Goal: Communication & Community: Answer question/provide support

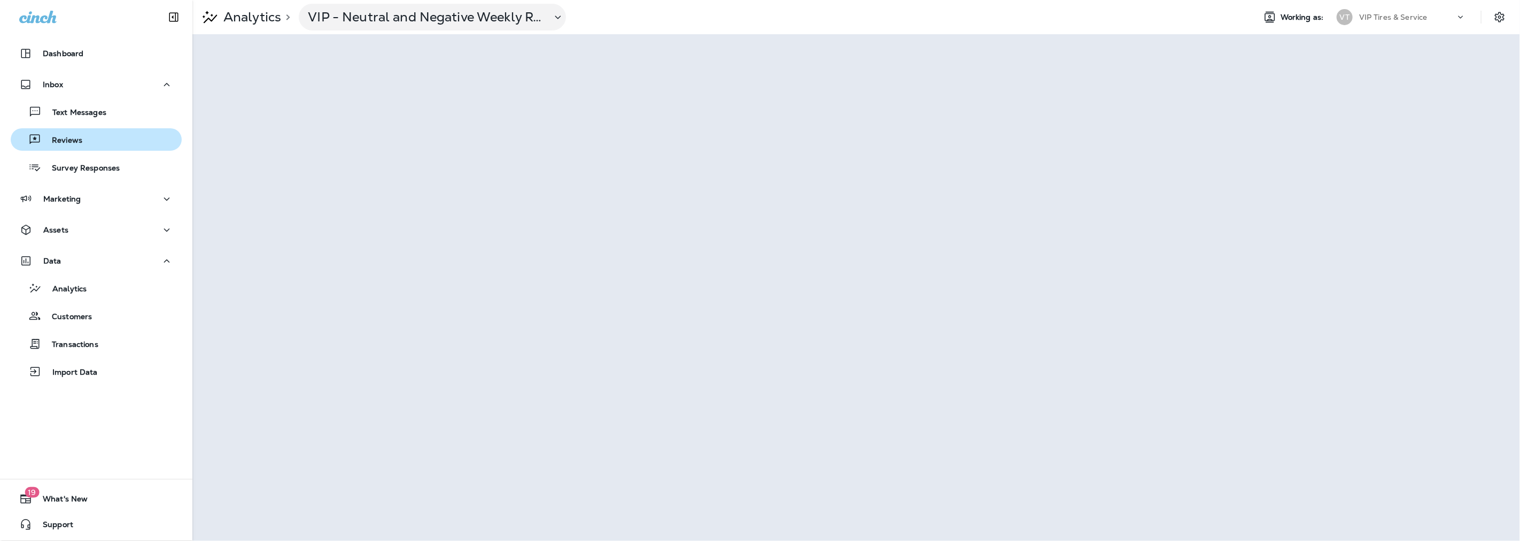
click at [66, 142] on p "Reviews" at bounding box center [61, 141] width 41 height 10
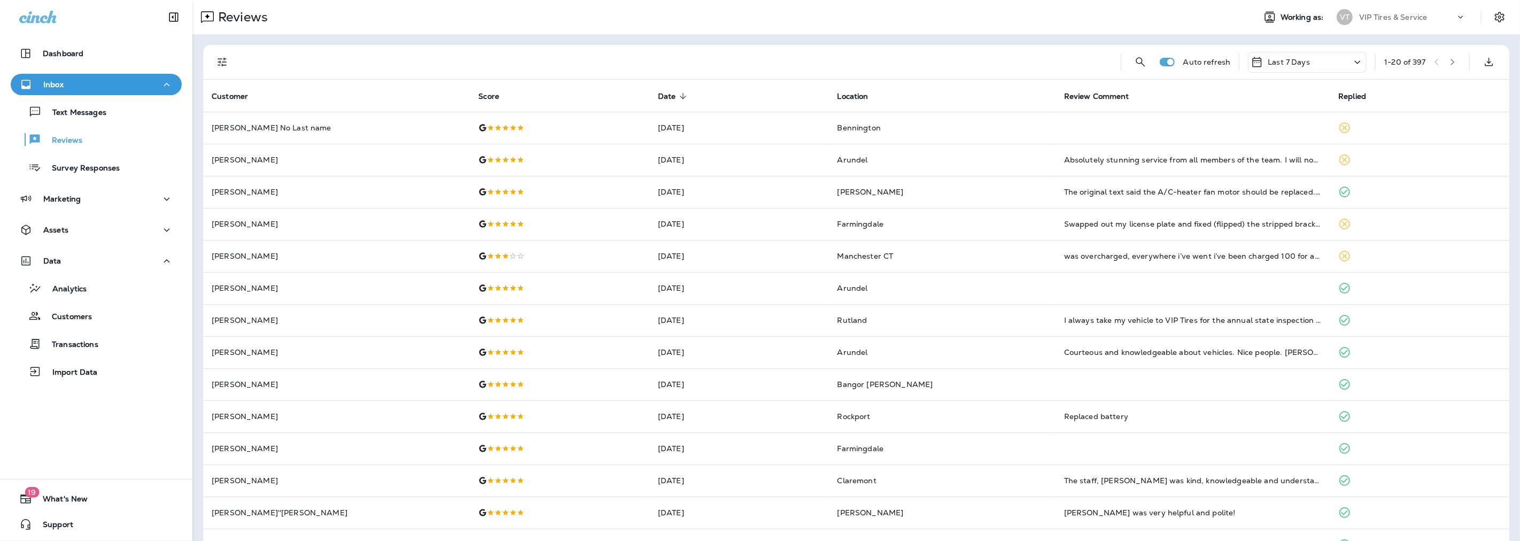
click at [220, 65] on icon "Filters" at bounding box center [222, 62] width 9 height 9
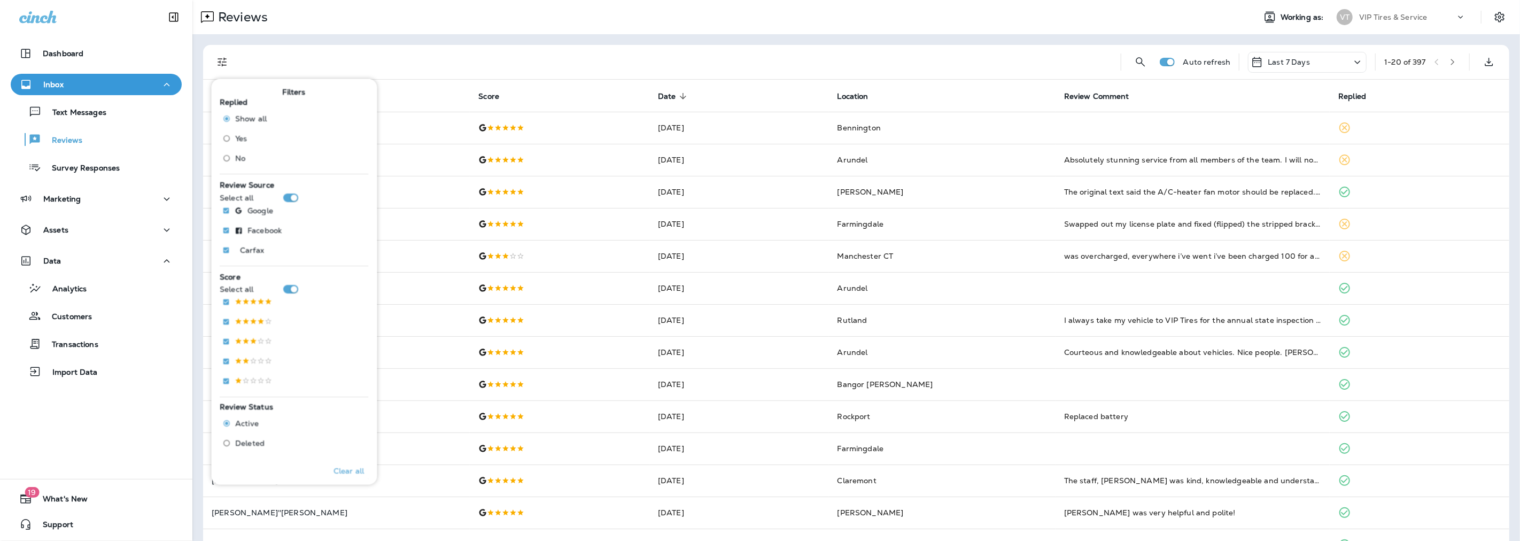
click at [246, 156] on label "No" at bounding box center [243, 157] width 49 height 17
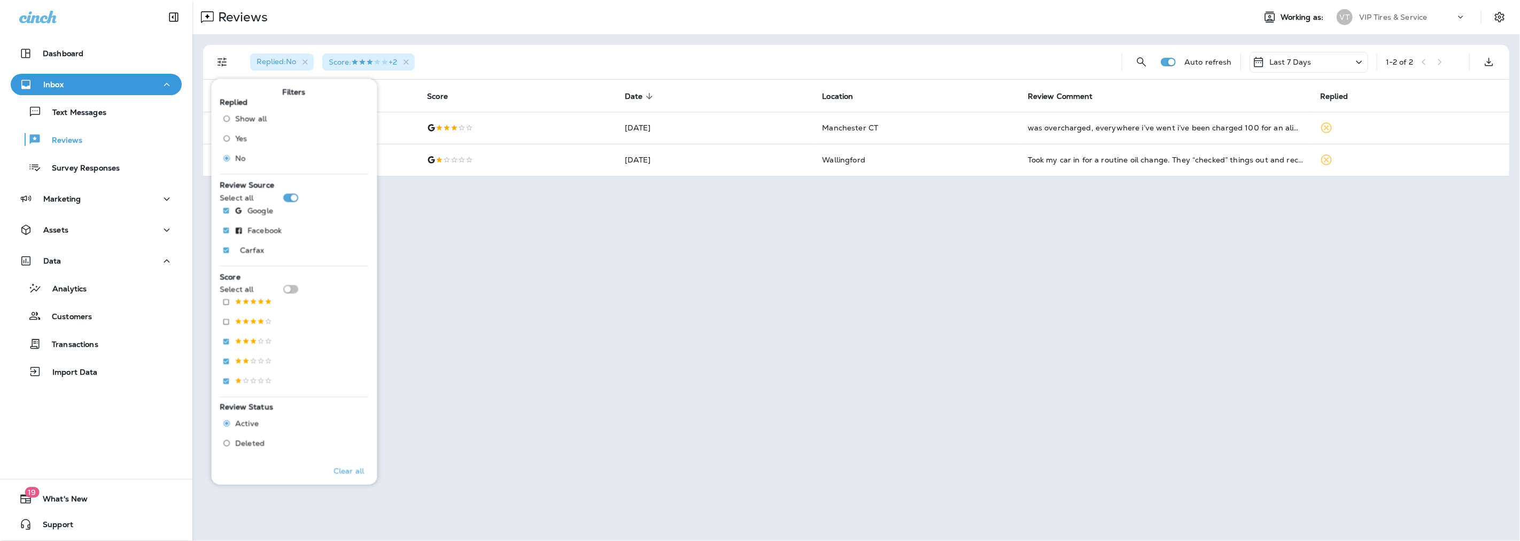
click at [551, 57] on div "Replied : No Score : +2" at bounding box center [678, 62] width 872 height 34
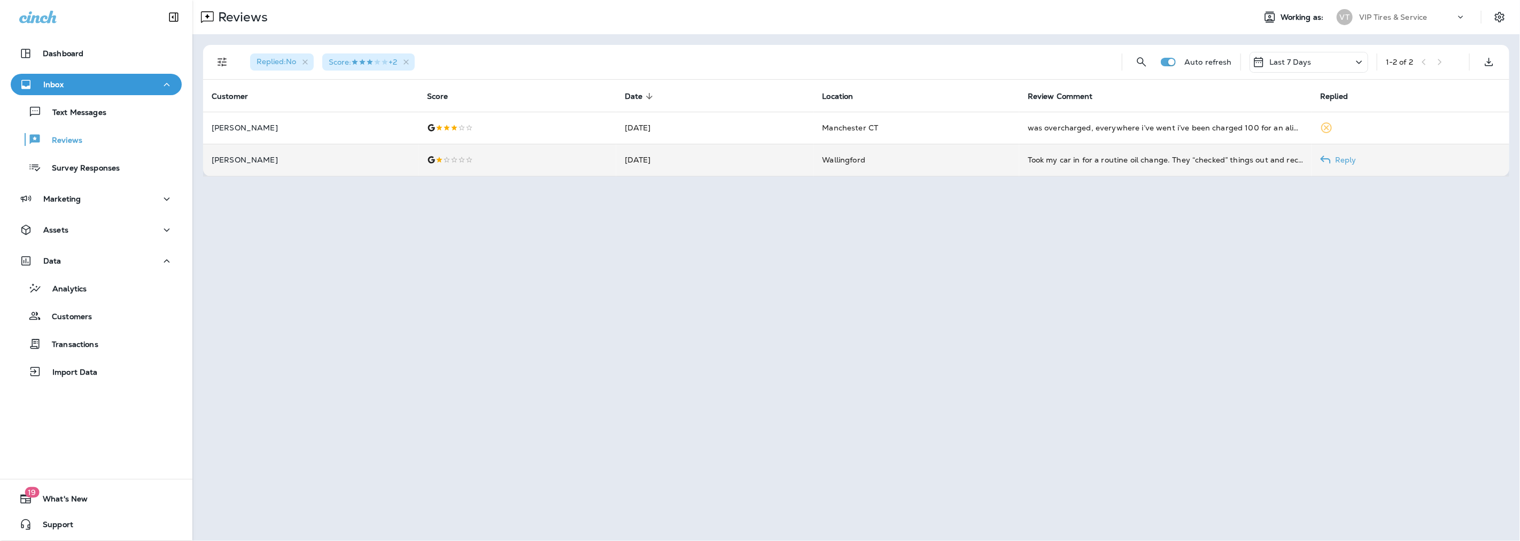
click at [253, 161] on p "[PERSON_NAME]" at bounding box center [311, 160] width 198 height 9
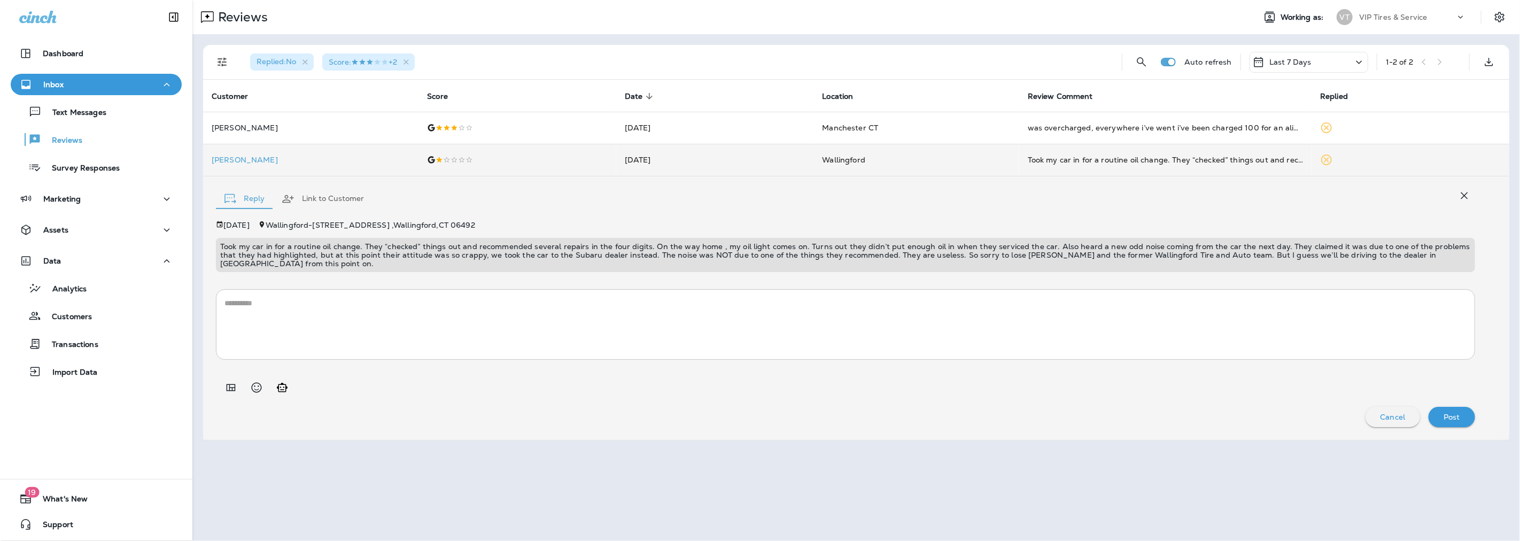
click at [415, 249] on p "Took my car in for a routine oil change. They “checked” things out and recommen…" at bounding box center [845, 255] width 1251 height 26
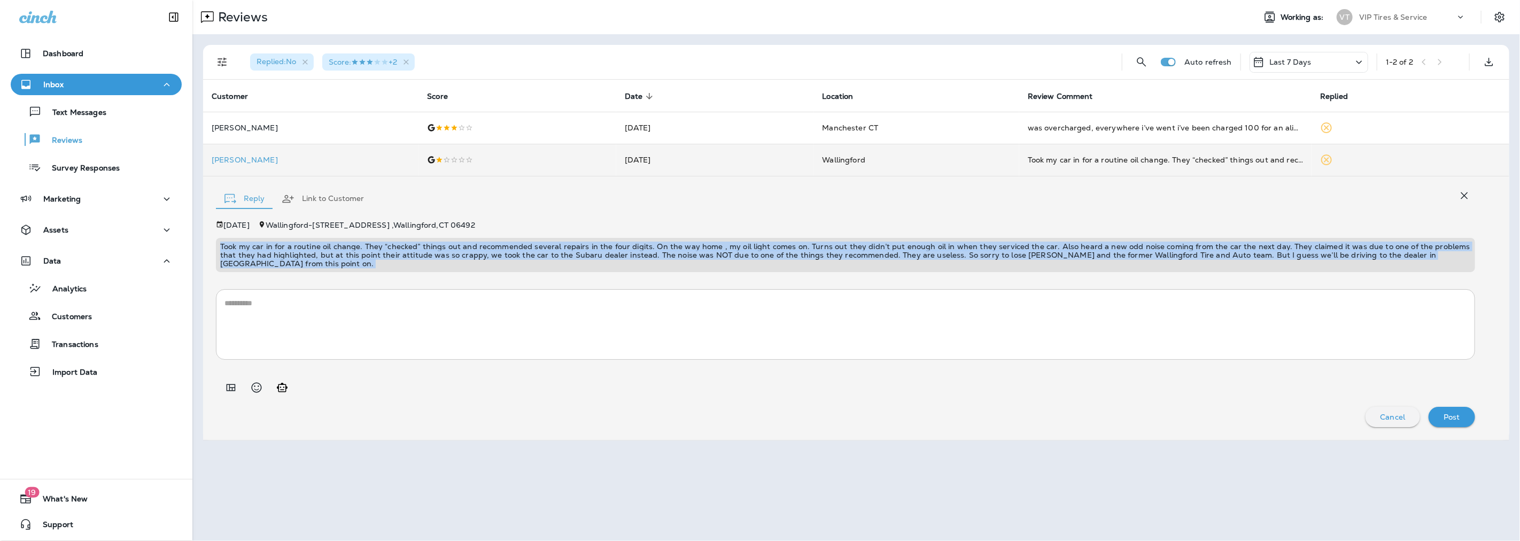
click at [415, 249] on p "Took my car in for a routine oil change. They “checked” things out and recommen…" at bounding box center [845, 255] width 1251 height 26
copy p "Took my car in for a routine oil change. They “checked” things out and recommen…"
click at [234, 384] on icon "Add in a premade template" at bounding box center [231, 387] width 9 height 7
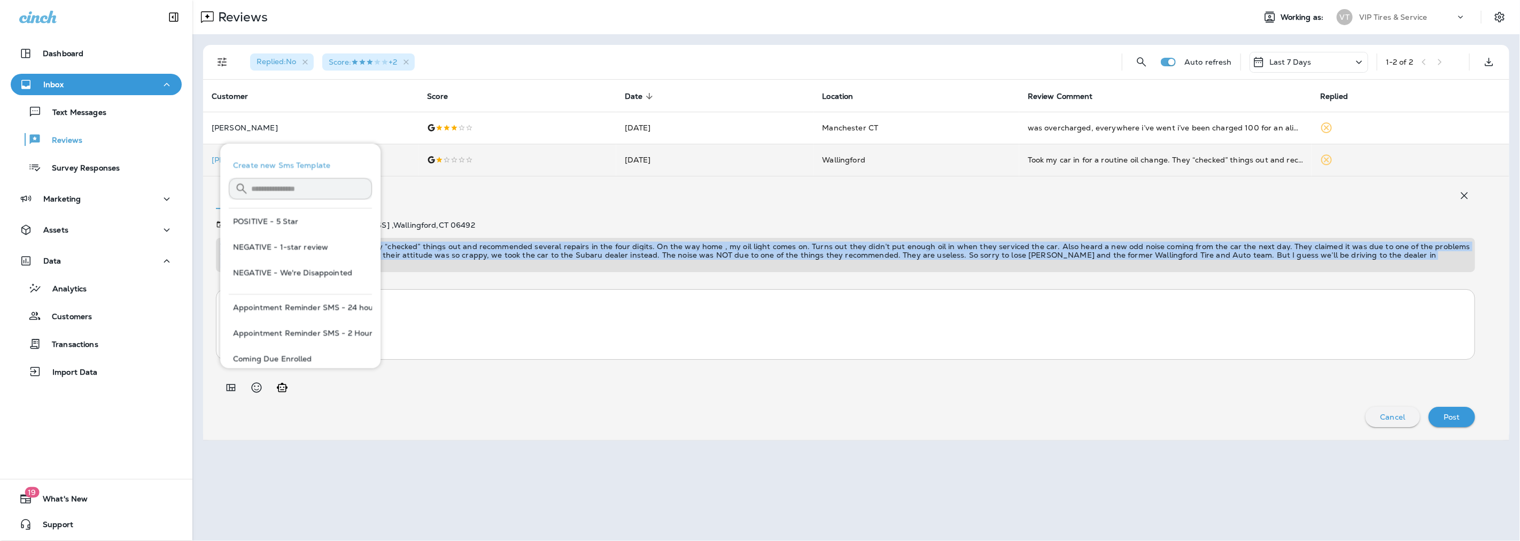
click at [298, 273] on button "NEGATIVE - We're Disappointed" at bounding box center [300, 273] width 143 height 26
type textarea "**********"
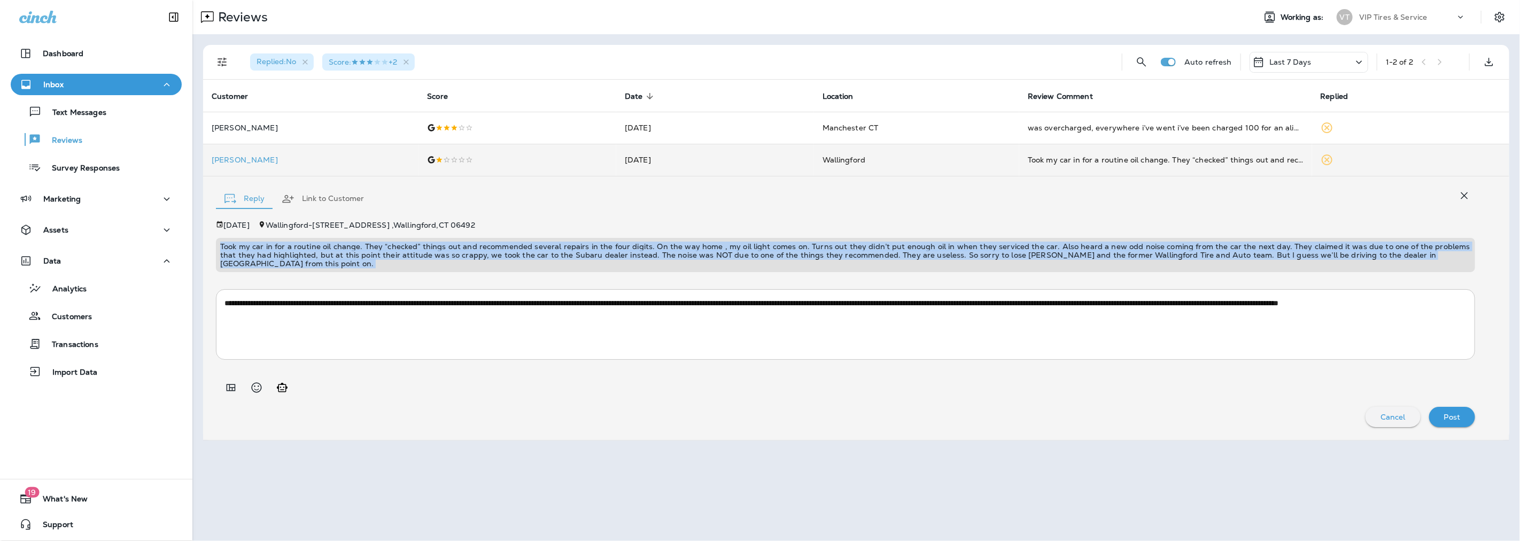
copy p "Took my car in for a routine oil change. They “checked” things out and recommen…"
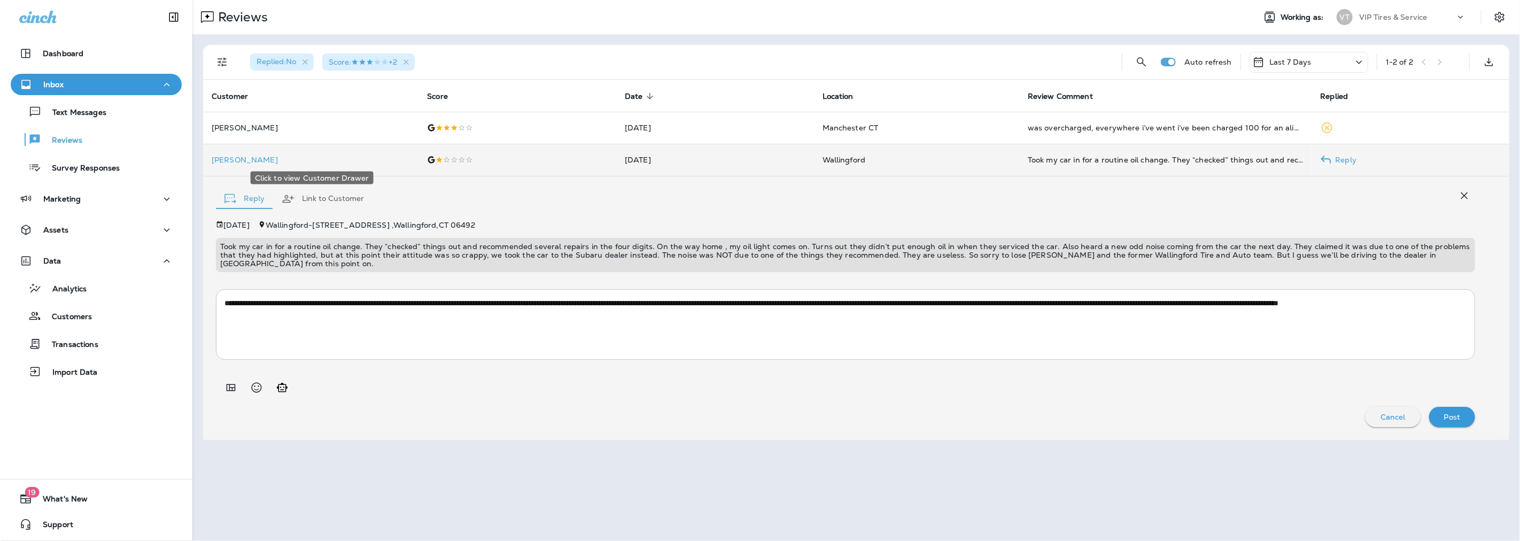
click at [234, 162] on p "[PERSON_NAME]" at bounding box center [311, 160] width 198 height 9
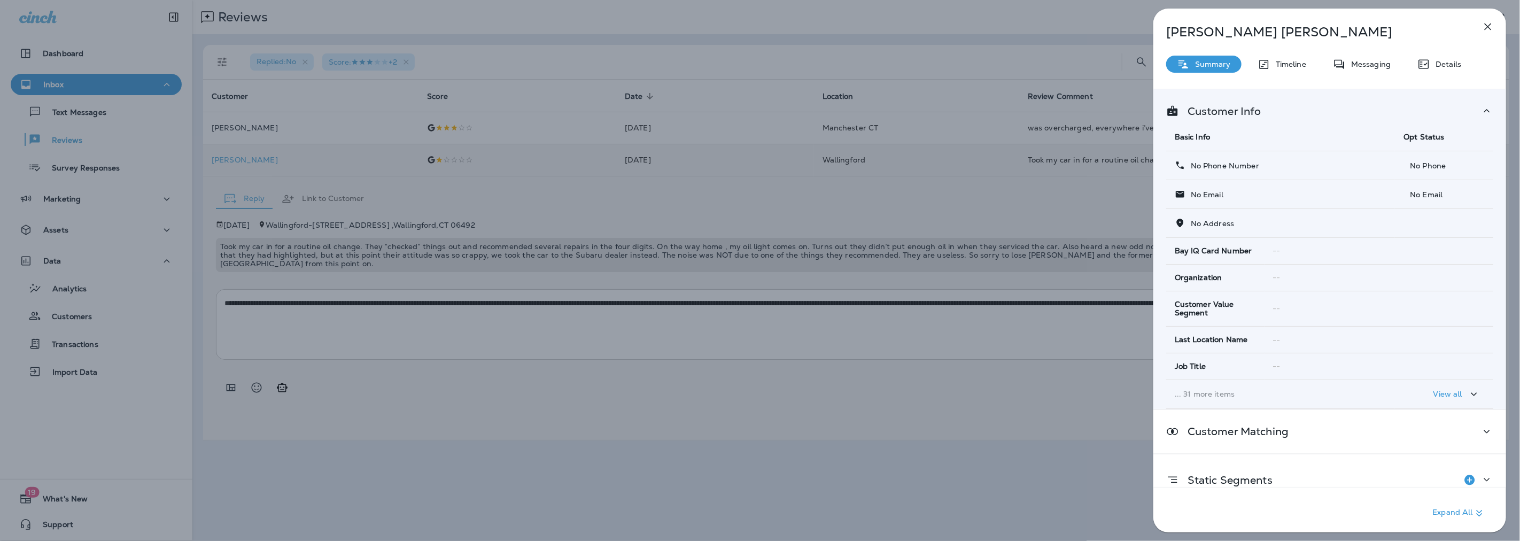
click at [1491, 26] on icon "button" at bounding box center [1488, 26] width 13 height 13
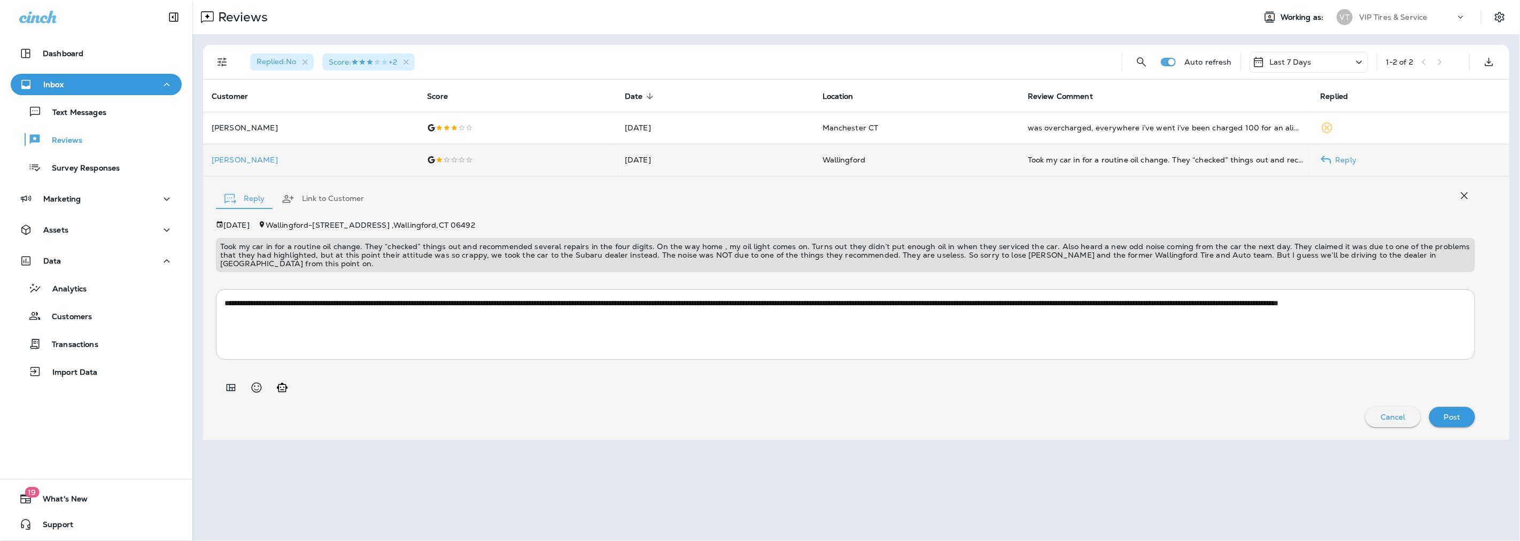
click at [1463, 410] on div "Post" at bounding box center [1452, 417] width 29 height 14
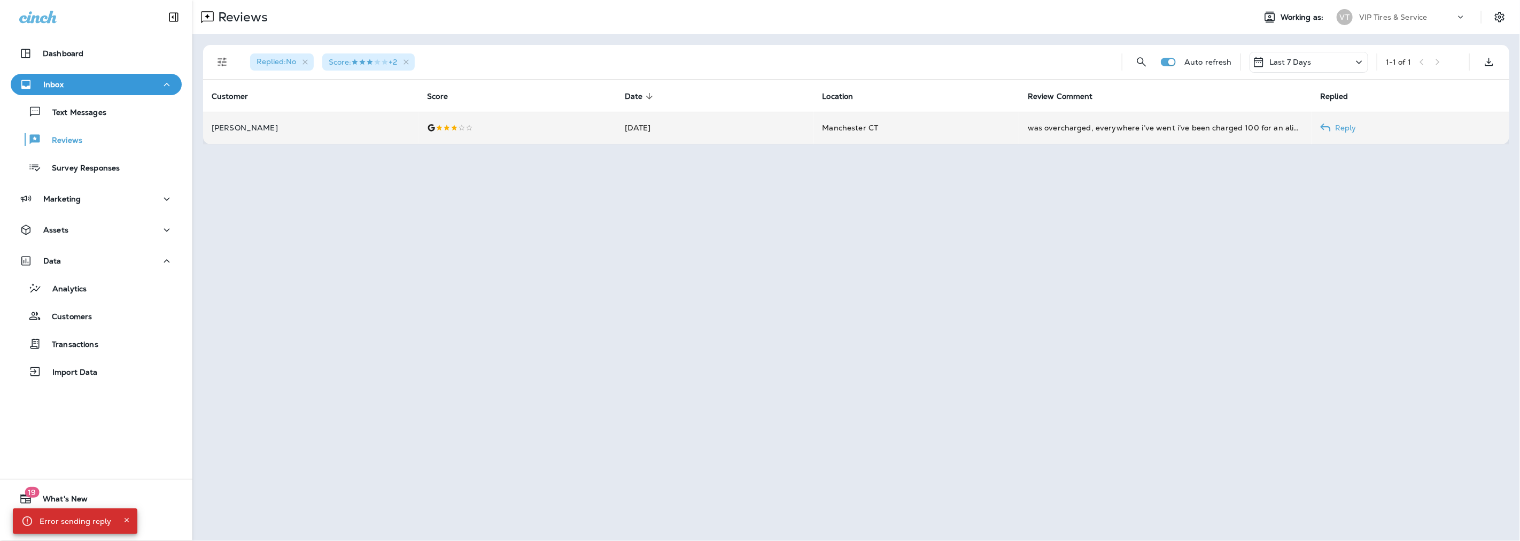
click at [382, 134] on td "[PERSON_NAME]" at bounding box center [310, 128] width 215 height 32
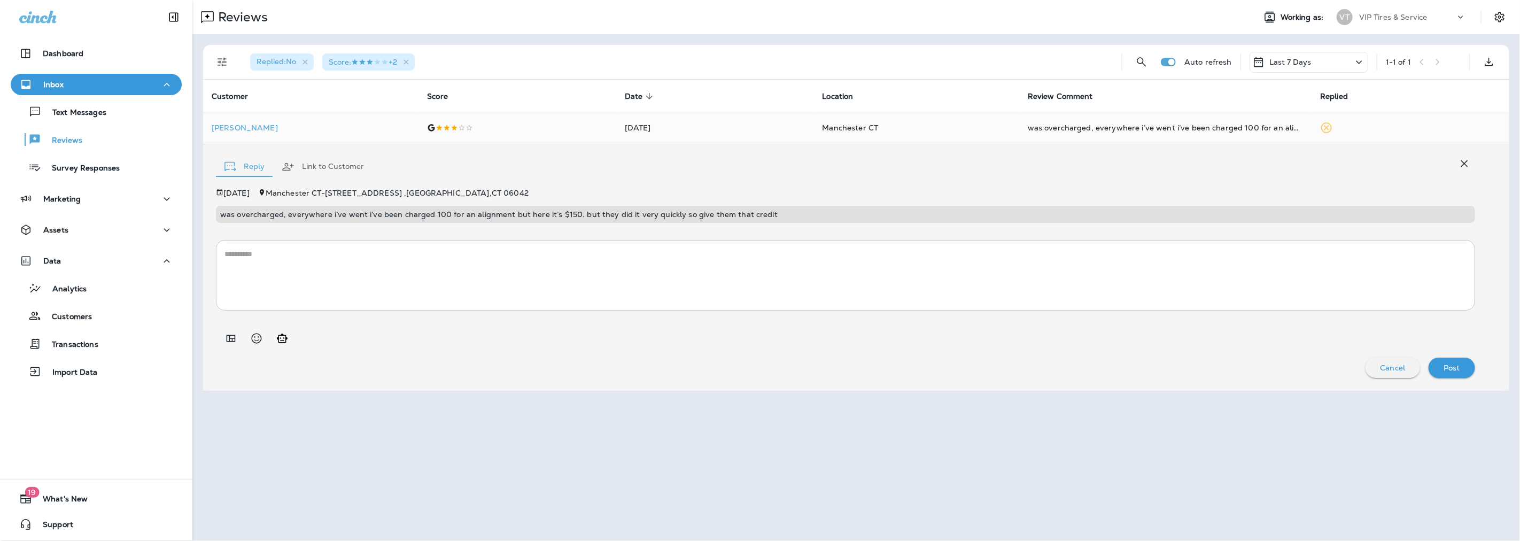
click at [414, 211] on p "was overcharged, everywhere i’ve went i’ve been charged 100 for an alignment bu…" at bounding box center [845, 214] width 1251 height 9
copy p "was overcharged, everywhere i’ve went i’ve been charged 100 for an alignment bu…"
click at [228, 336] on icon "Add in a premade template" at bounding box center [231, 338] width 13 height 13
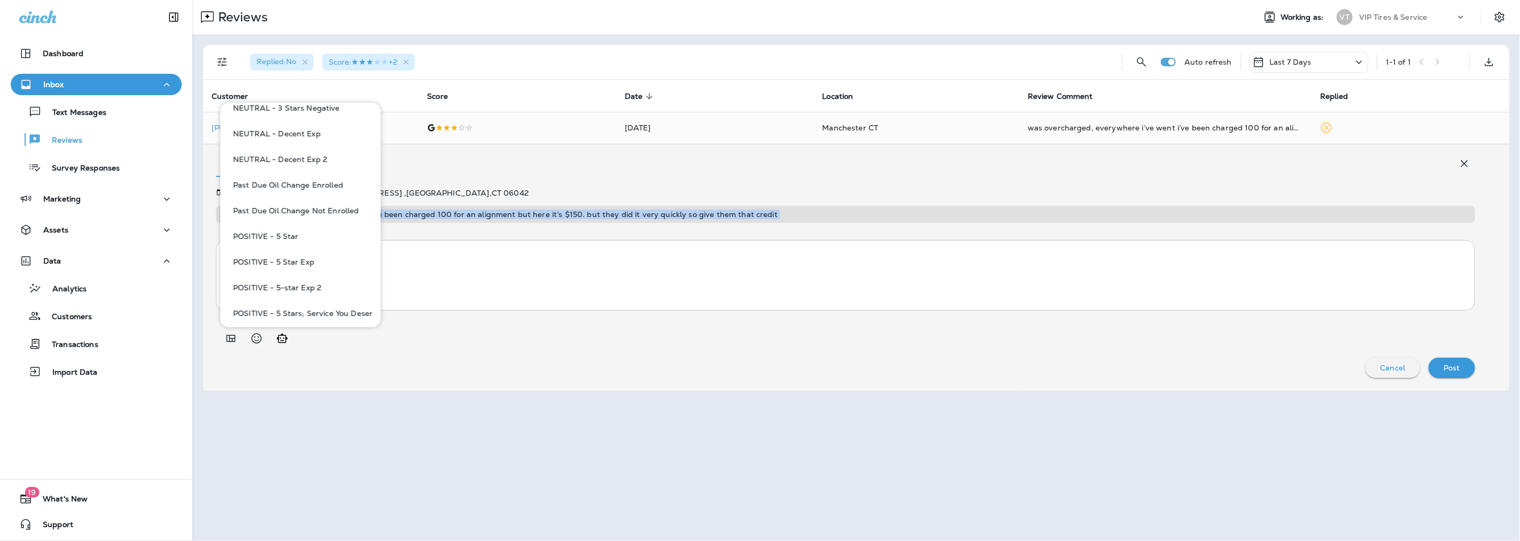
scroll to position [594, 0]
click at [296, 131] on button "NEUTRAL - Decent Exp" at bounding box center [300, 134] width 143 height 26
type textarea "**********"
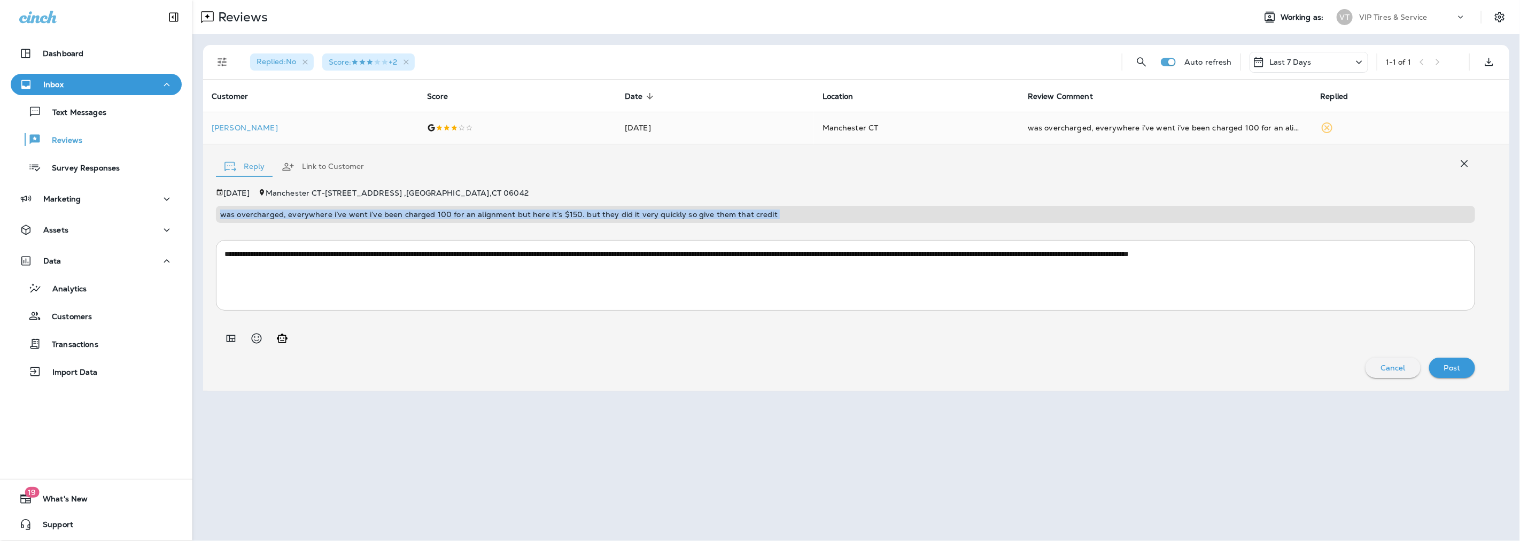
copy p "was overcharged, everywhere i’ve went i’ve been charged 100 for an alignment bu…"
click at [260, 123] on p "[PERSON_NAME]" at bounding box center [311, 127] width 198 height 9
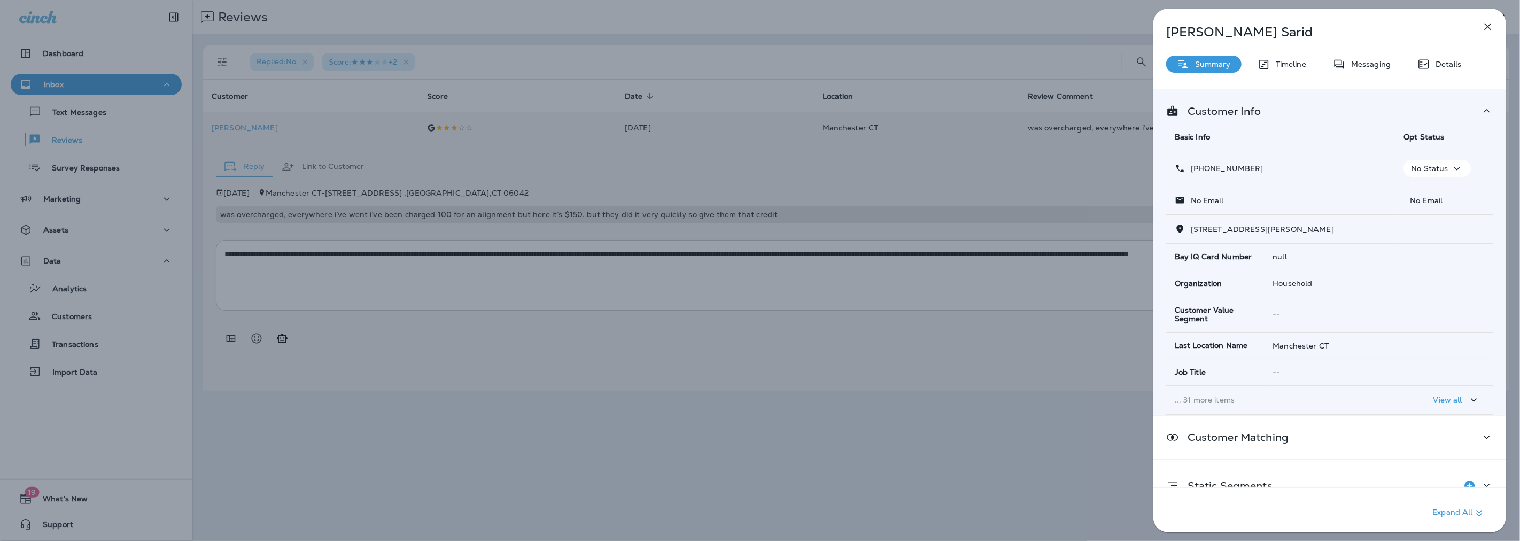
drag, startPoint x: 1263, startPoint y: 168, endPoint x: 1201, endPoint y: 167, distance: 61.5
click at [1201, 167] on div "[PHONE_NUMBER]" at bounding box center [1281, 168] width 212 height 11
copy p "[PHONE_NUMBER]"
drag, startPoint x: 1288, startPoint y: 30, endPoint x: 1163, endPoint y: 35, distance: 125.7
click at [1163, 35] on div "[PERSON_NAME]" at bounding box center [1313, 32] width 318 height 15
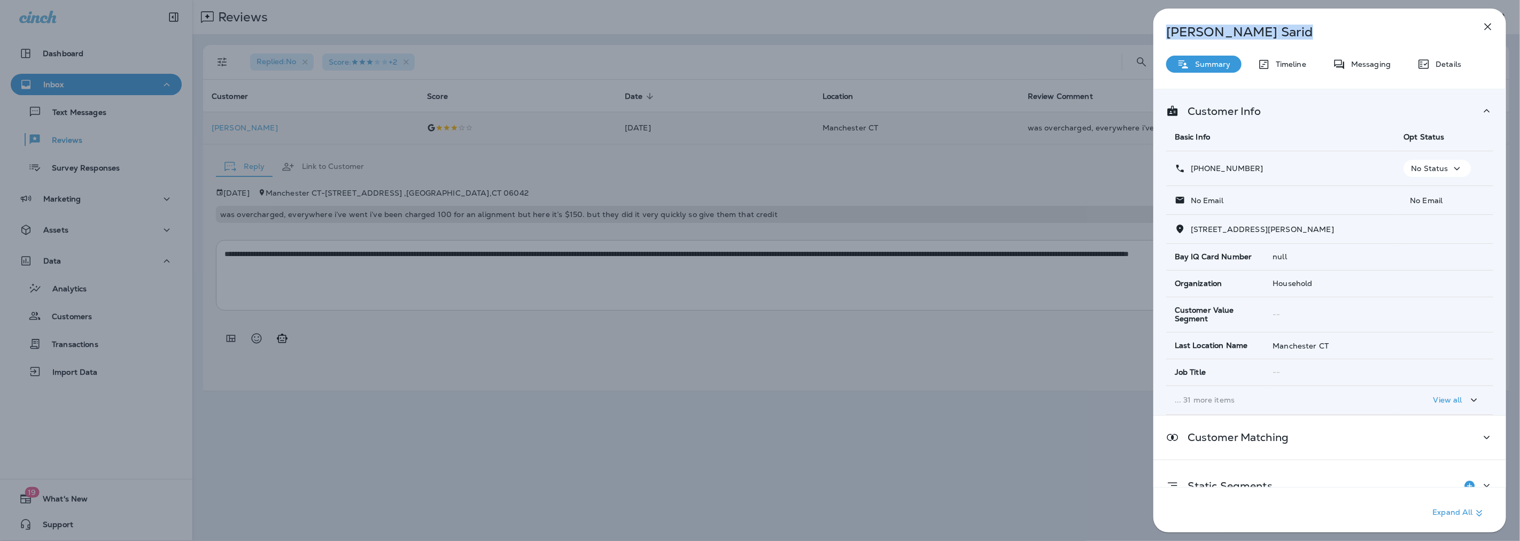
copy p "[PERSON_NAME]"
click at [1492, 25] on icon "button" at bounding box center [1488, 26] width 13 height 13
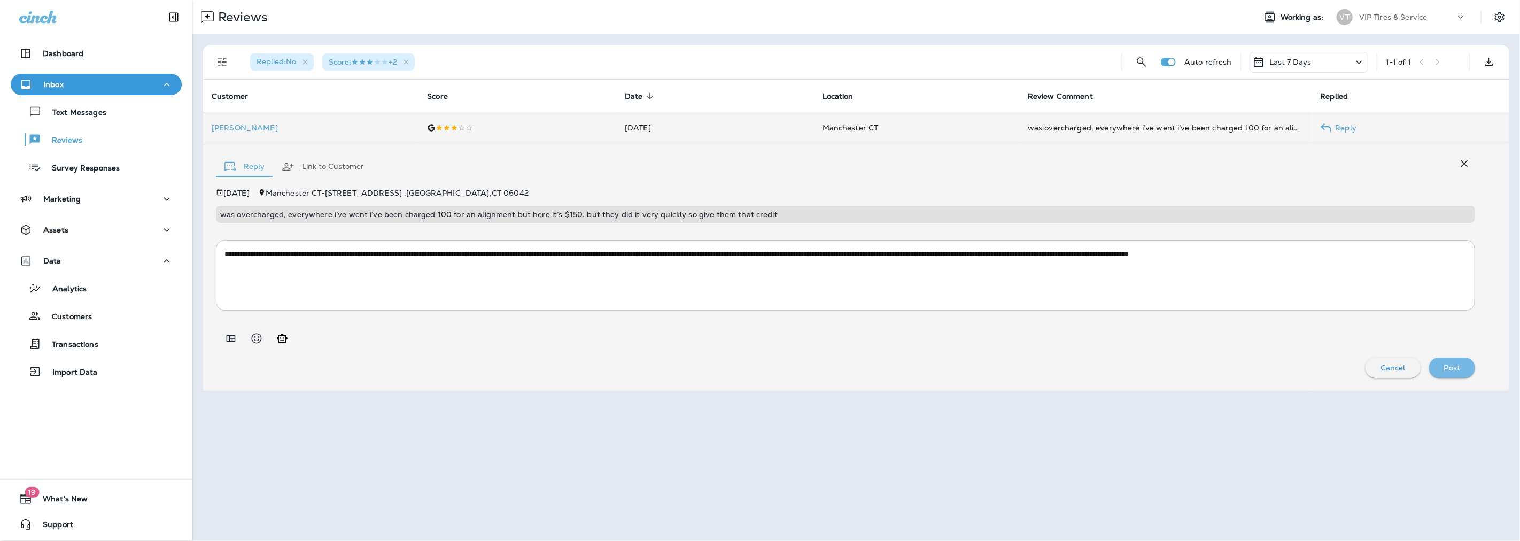
click at [1459, 369] on p "Post" at bounding box center [1452, 367] width 17 height 9
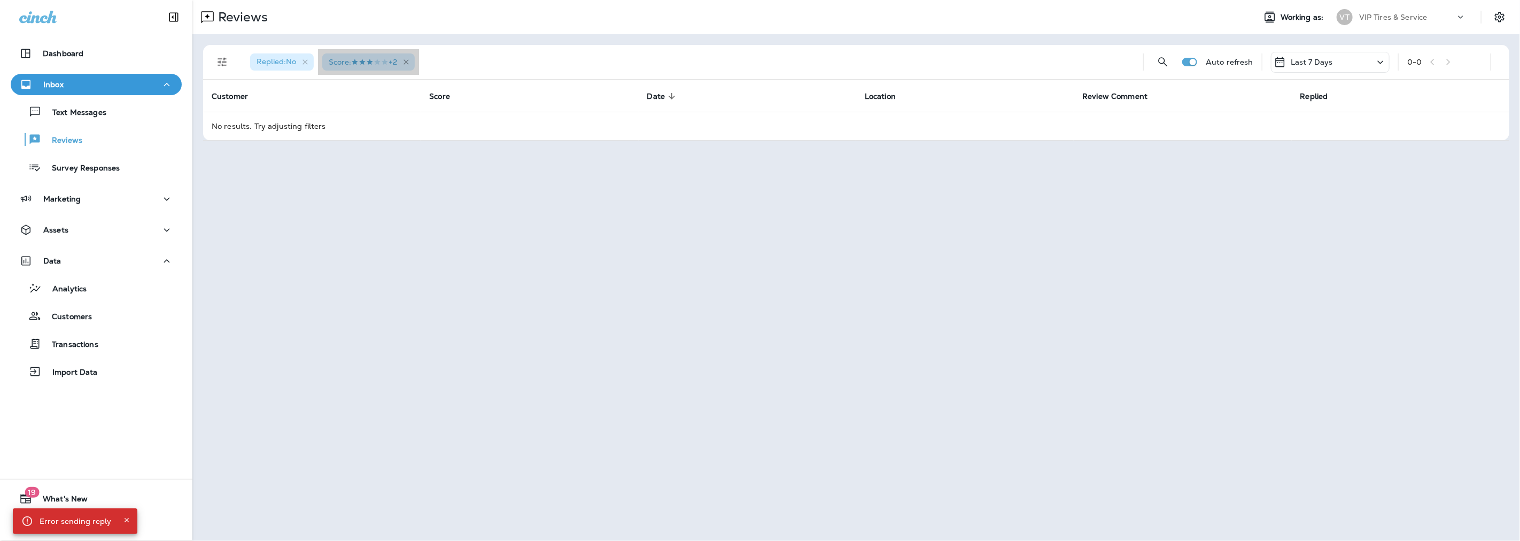
click at [410, 59] on icon "button" at bounding box center [406, 62] width 9 height 9
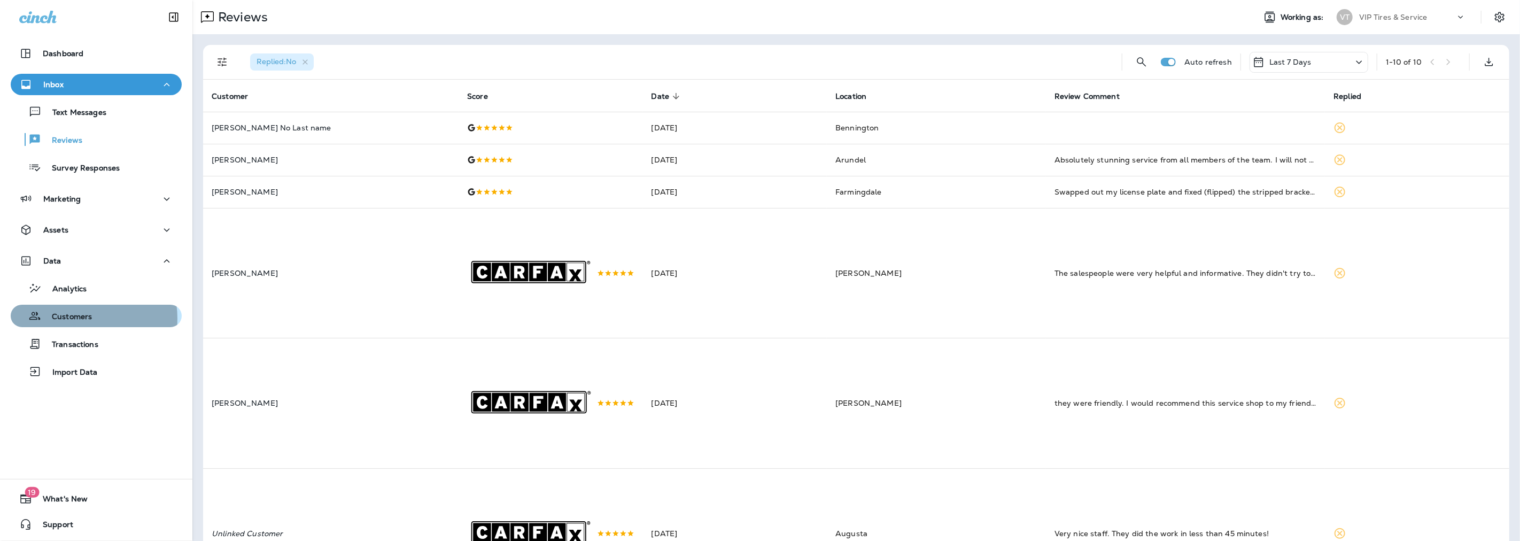
click at [74, 319] on p "Customers" at bounding box center [66, 317] width 51 height 10
